Goal: Task Accomplishment & Management: Manage account settings

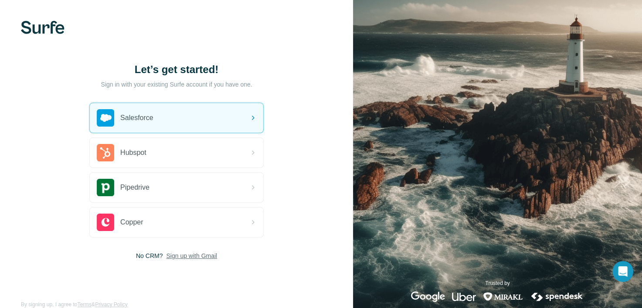
click at [35, 25] on img at bounding box center [43, 27] width 44 height 13
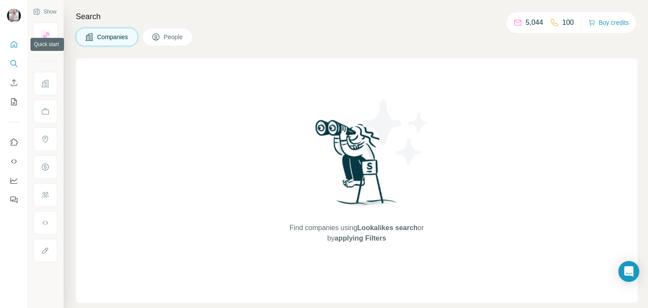
click at [15, 43] on icon "Quick start" at bounding box center [14, 44] width 9 height 9
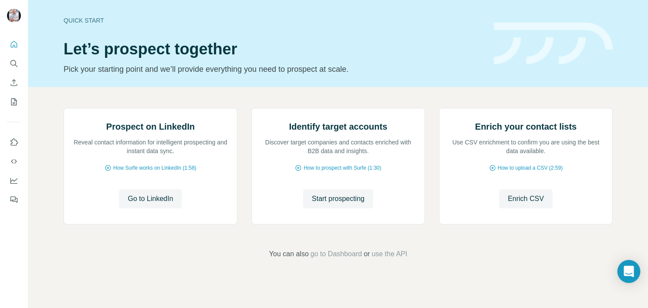
click at [633, 274] on icon "Open Intercom Messenger" at bounding box center [628, 271] width 11 height 11
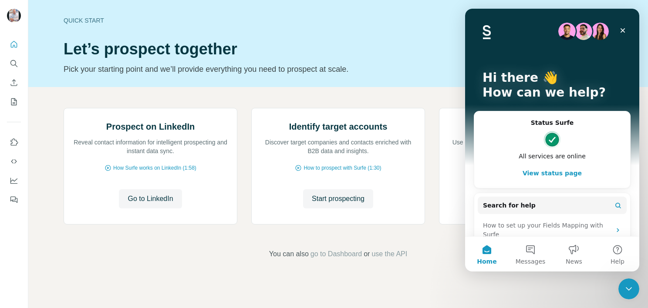
click at [169, 14] on div "Quick start Let’s prospect together Pick your starting point and we’ll provide …" at bounding box center [274, 44] width 420 height 64
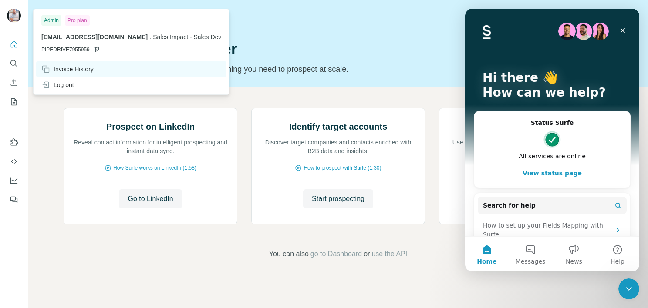
click at [76, 69] on div "Invoice History" at bounding box center [67, 69] width 52 height 9
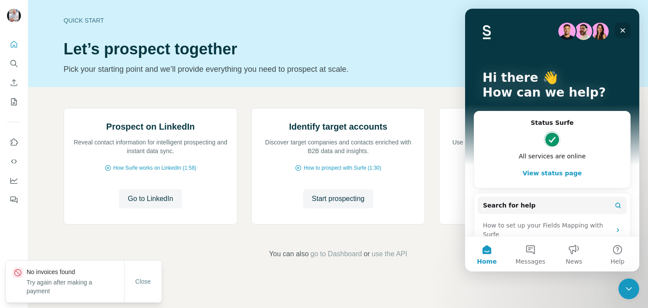
click at [624, 30] on icon "Close" at bounding box center [622, 30] width 7 height 7
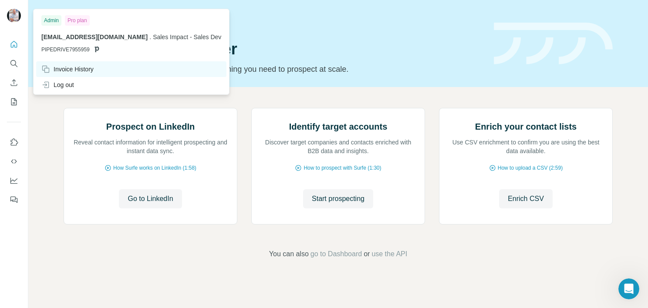
click at [78, 68] on div "Invoice History" at bounding box center [67, 69] width 52 height 9
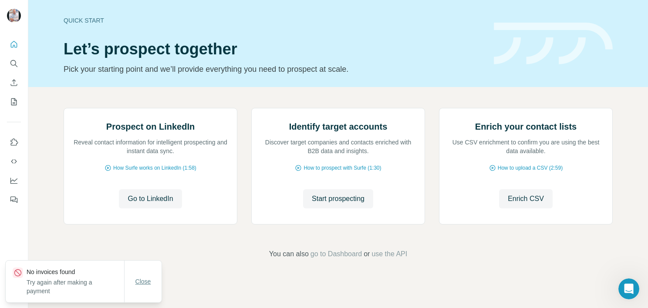
click at [149, 284] on span "Close" at bounding box center [143, 281] width 16 height 9
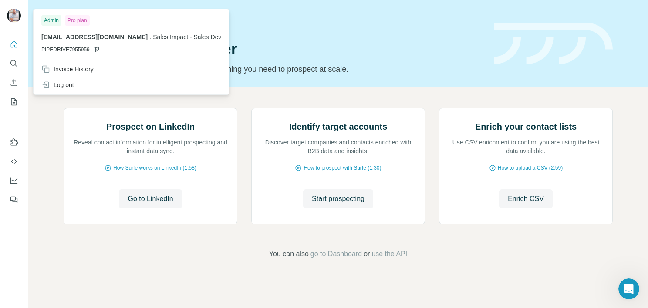
click at [12, 12] on img at bounding box center [14, 16] width 14 height 14
click at [71, 84] on div "Log out" at bounding box center [57, 85] width 33 height 9
